Goal: Transaction & Acquisition: Book appointment/travel/reservation

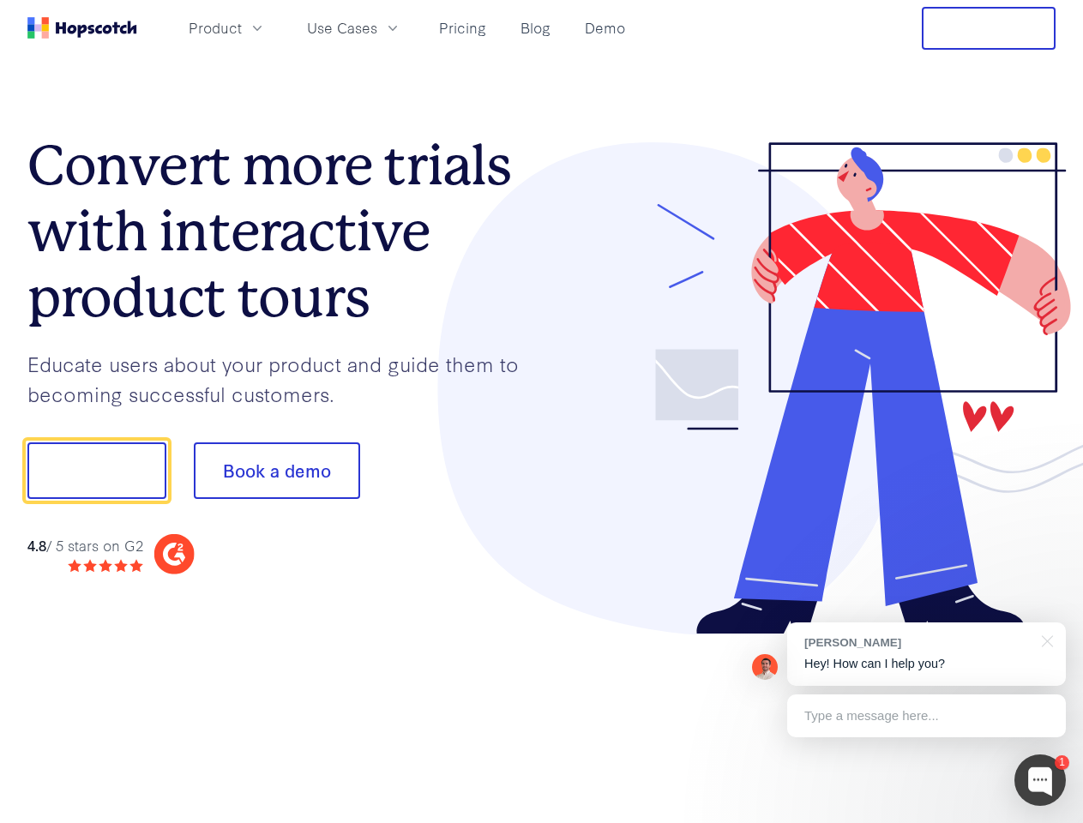
click at [542, 412] on div at bounding box center [799, 388] width 514 height 493
click at [242, 27] on span "Product" at bounding box center [215, 27] width 53 height 21
click at [377, 27] on span "Use Cases" at bounding box center [342, 27] width 70 height 21
click at [988, 28] on button "Free Trial" at bounding box center [989, 28] width 134 height 43
click at [96, 471] on button "Show me!" at bounding box center [96, 470] width 139 height 57
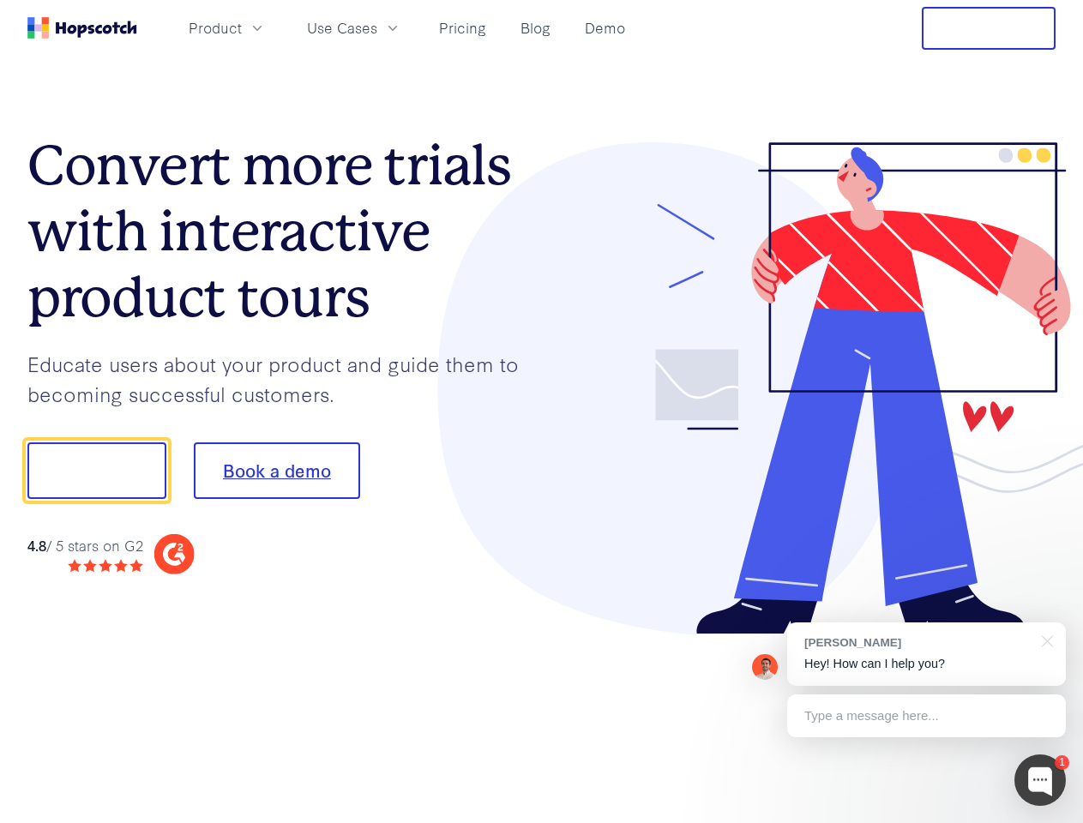
click at [276, 471] on button "Book a demo" at bounding box center [277, 470] width 166 height 57
click at [1040, 780] on div at bounding box center [1039, 779] width 51 height 51
click at [926, 654] on div "[PERSON_NAME] Hey! How can I help you?" at bounding box center [926, 653] width 279 height 63
click at [1044, 640] on div at bounding box center [1044, 639] width 43 height 35
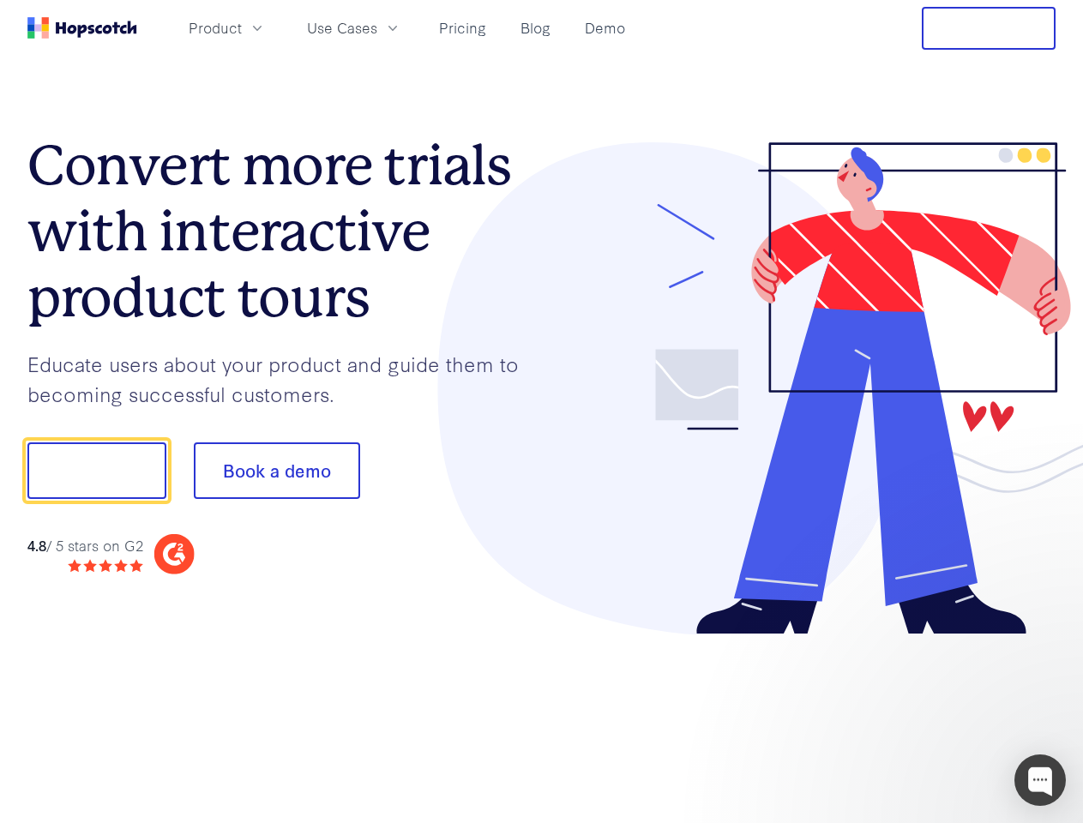
click at [926, 716] on div at bounding box center [904, 583] width 321 height 342
